Goal: Browse casually: Explore the website without a specific task or goal

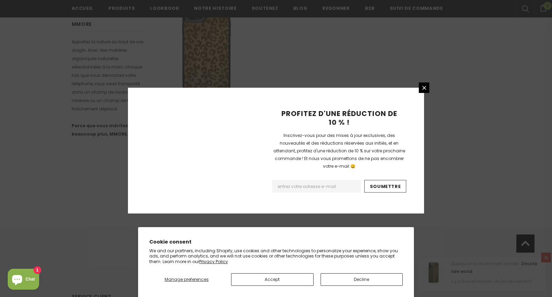
scroll to position [474, 0]
